Goal: Task Accomplishment & Management: Manage account settings

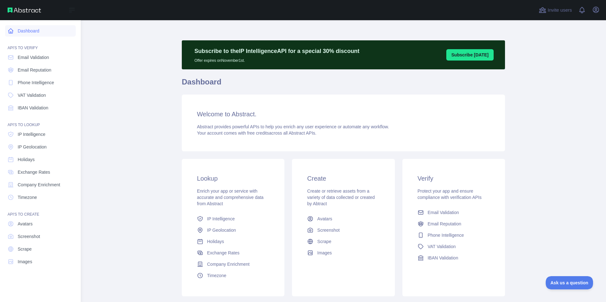
click at [15, 31] on link "Dashboard" at bounding box center [40, 30] width 71 height 11
click at [18, 68] on span "Email Reputation" at bounding box center [35, 70] width 34 height 6
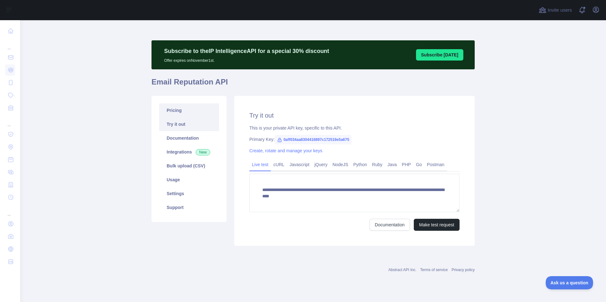
click at [189, 112] on link "Pricing" at bounding box center [189, 111] width 60 height 14
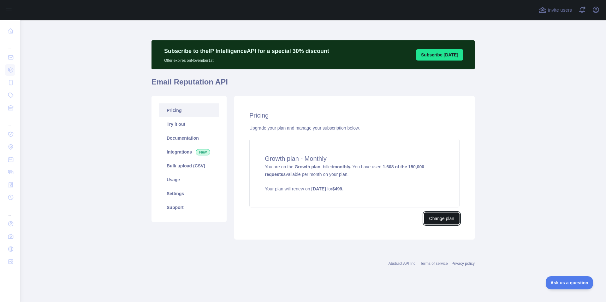
click at [445, 218] on button "Change plan" at bounding box center [442, 219] width 36 height 12
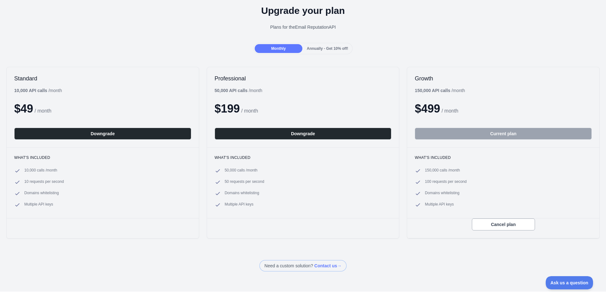
scroll to position [28, 0]
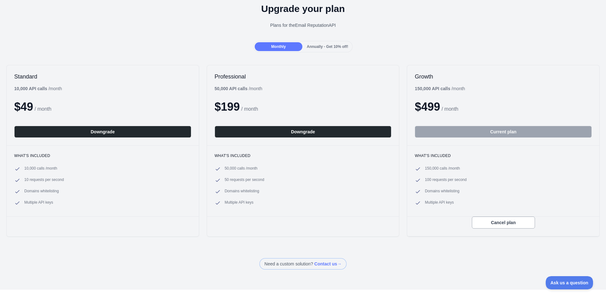
click at [497, 229] on div "Cancel plan" at bounding box center [503, 227] width 192 height 20
click at [497, 223] on button "Cancel plan" at bounding box center [503, 223] width 63 height 12
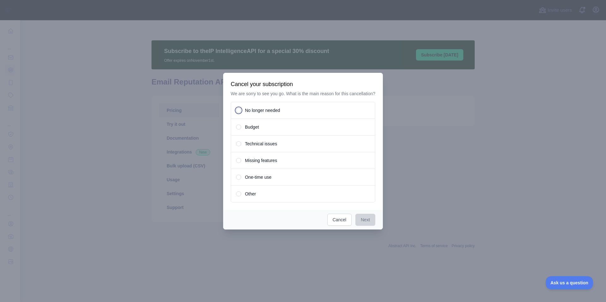
click at [234, 109] on div "No longer needed" at bounding box center [303, 110] width 145 height 17
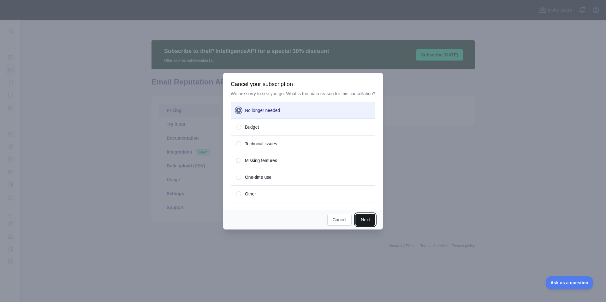
click at [364, 219] on button "Next" at bounding box center [365, 220] width 20 height 12
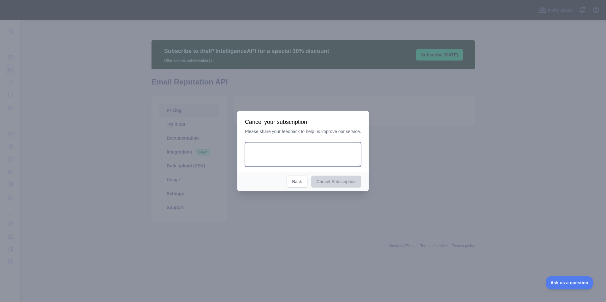
click at [297, 157] on textarea at bounding box center [303, 154] width 116 height 25
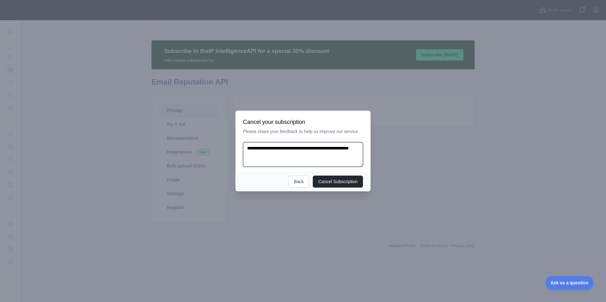
click at [307, 150] on textarea "**********" at bounding box center [303, 154] width 120 height 25
type textarea "**********"
click at [332, 194] on div at bounding box center [303, 151] width 606 height 302
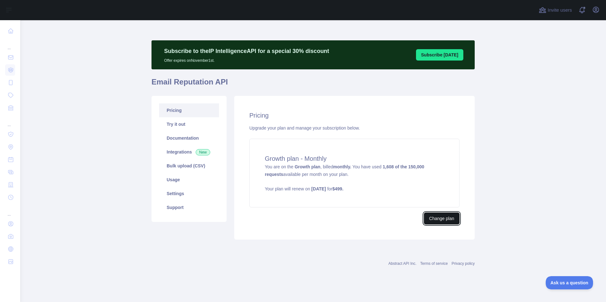
click at [429, 219] on button "Change plan" at bounding box center [442, 219] width 36 height 12
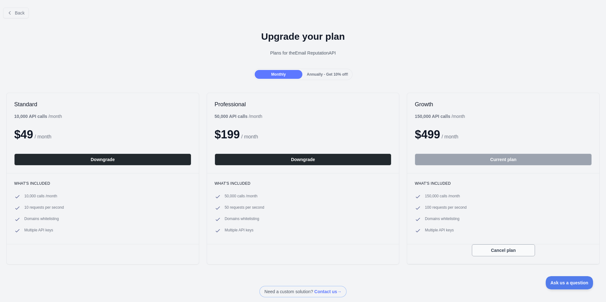
click at [496, 250] on button "Cancel plan" at bounding box center [503, 251] width 63 height 12
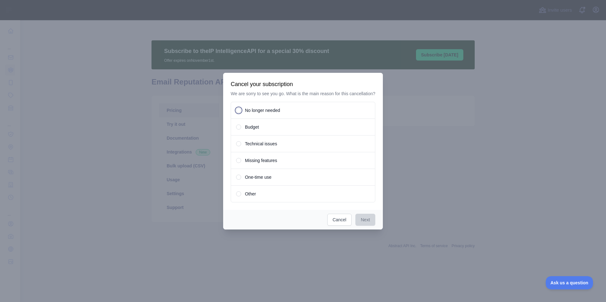
click at [271, 114] on span "No longer needed" at bounding box center [262, 110] width 35 height 6
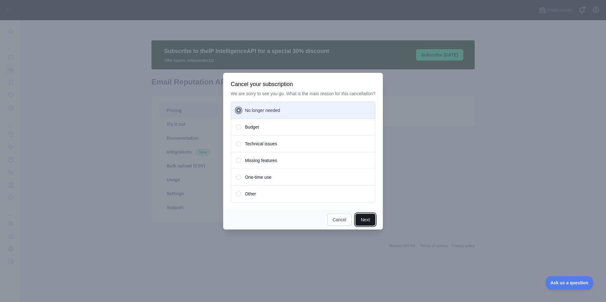
click at [361, 222] on button "Next" at bounding box center [365, 220] width 20 height 12
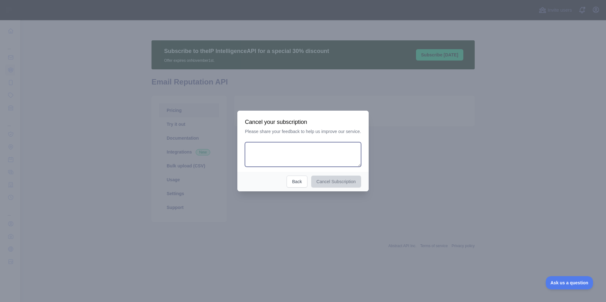
click at [291, 152] on textarea at bounding box center [303, 154] width 116 height 25
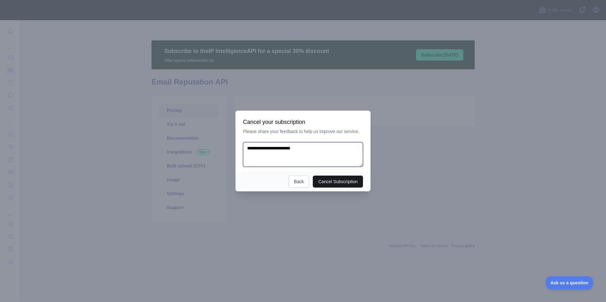
type textarea "**********"
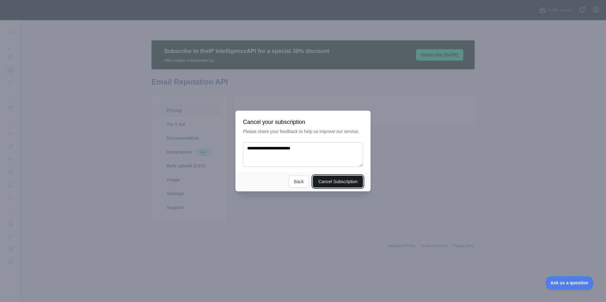
drag, startPoint x: 321, startPoint y: 183, endPoint x: 329, endPoint y: 181, distance: 8.1
click at [329, 181] on button "Cancel Subscription" at bounding box center [338, 182] width 50 height 12
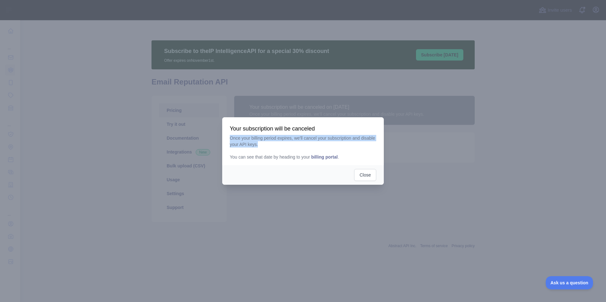
drag, startPoint x: 230, startPoint y: 136, endPoint x: 286, endPoint y: 144, distance: 56.7
click at [286, 144] on p "Once your billing period expires, we'll cancel your subscription and disable yo…" at bounding box center [303, 147] width 146 height 25
copy p "Once your billing period expires, we'll cancel your subscription and disable yo…"
click at [362, 177] on button "Close" at bounding box center [365, 175] width 22 height 12
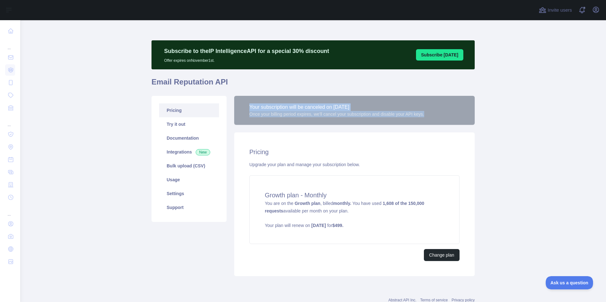
drag, startPoint x: 247, startPoint y: 108, endPoint x: 437, endPoint y: 119, distance: 191.0
click at [438, 118] on div "Your subscription will be canceled on [DATE] Once your billing period expires, …" at bounding box center [354, 110] width 241 height 29
click at [437, 119] on div "Your subscription will be canceled on [DATE] Once your billing period expires, …" at bounding box center [354, 110] width 241 height 29
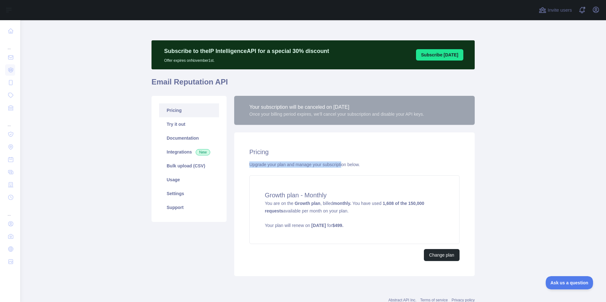
drag, startPoint x: 247, startPoint y: 164, endPoint x: 342, endPoint y: 164, distance: 95.0
click at [342, 164] on div "Upgrade your plan and manage your subscription below." at bounding box center [354, 165] width 210 height 6
click at [359, 202] on span "You are on the Growth plan , billed monthly. You have used 1,608 of the 150,000…" at bounding box center [354, 215] width 179 height 28
